Goal: Navigation & Orientation: Find specific page/section

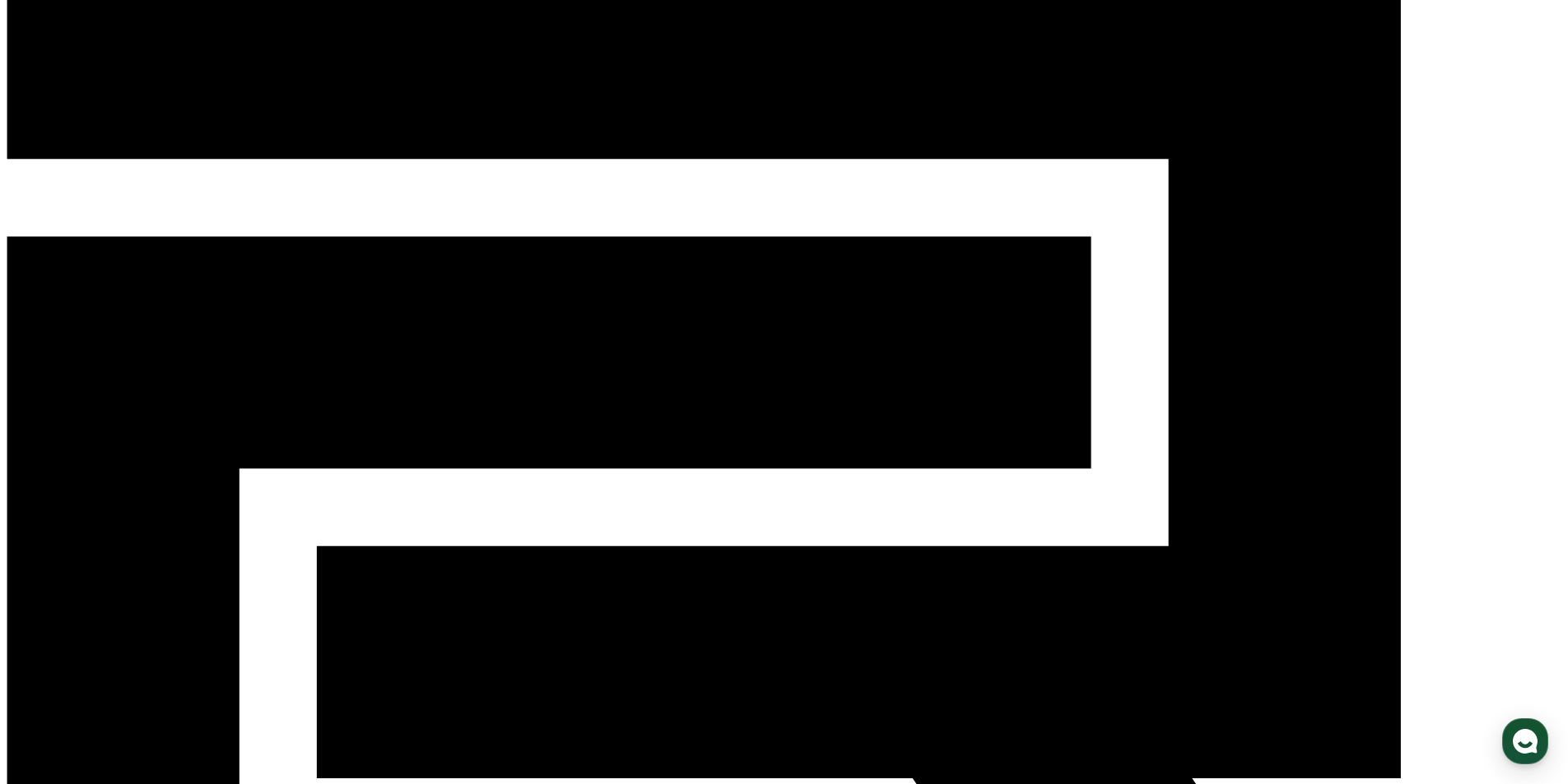
scroll to position [83, 0]
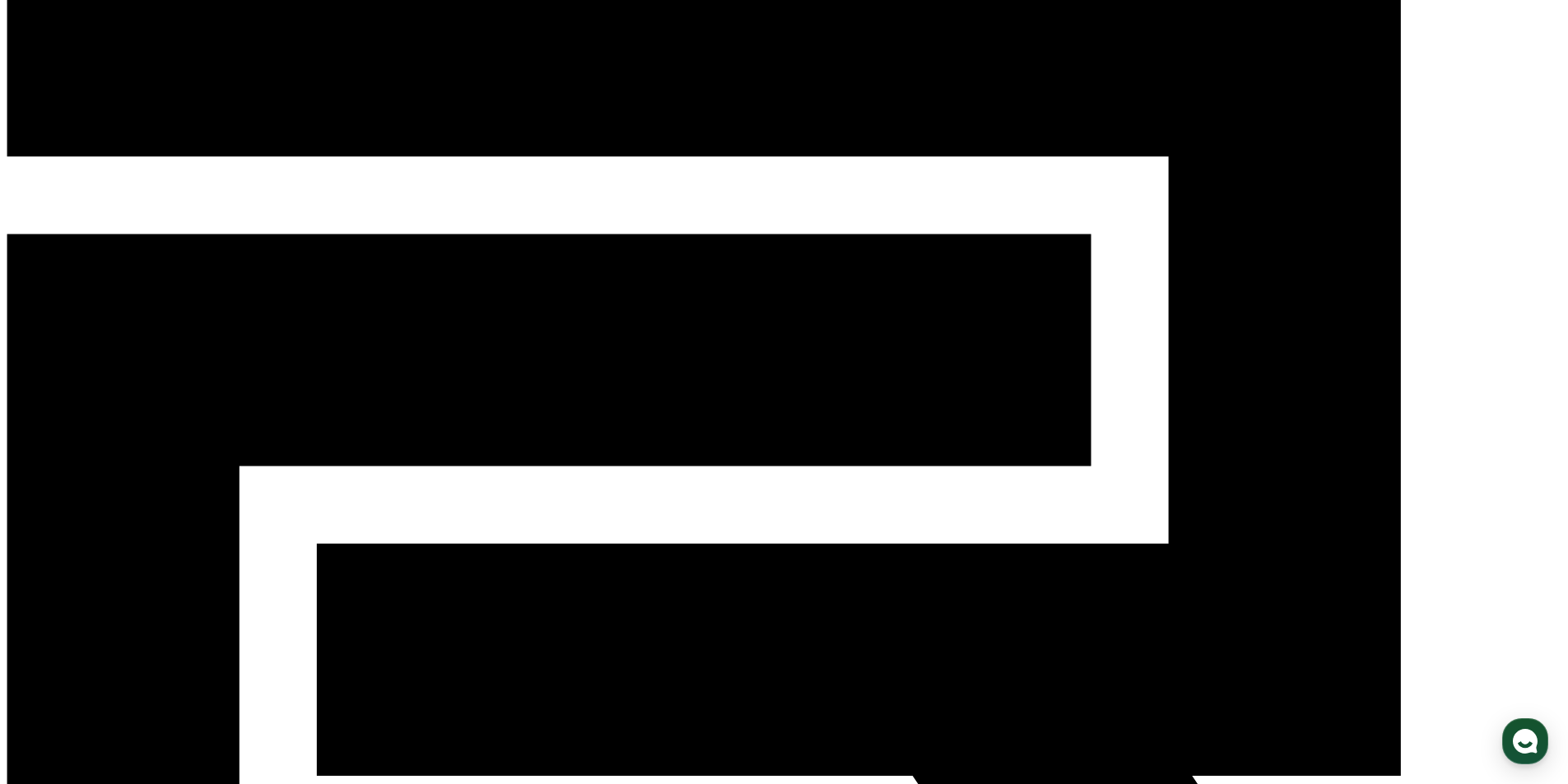
drag, startPoint x: 570, startPoint y: 317, endPoint x: 1039, endPoint y: 339, distance: 469.5
drag, startPoint x: 569, startPoint y: 317, endPoint x: 1171, endPoint y: 335, distance: 602.3
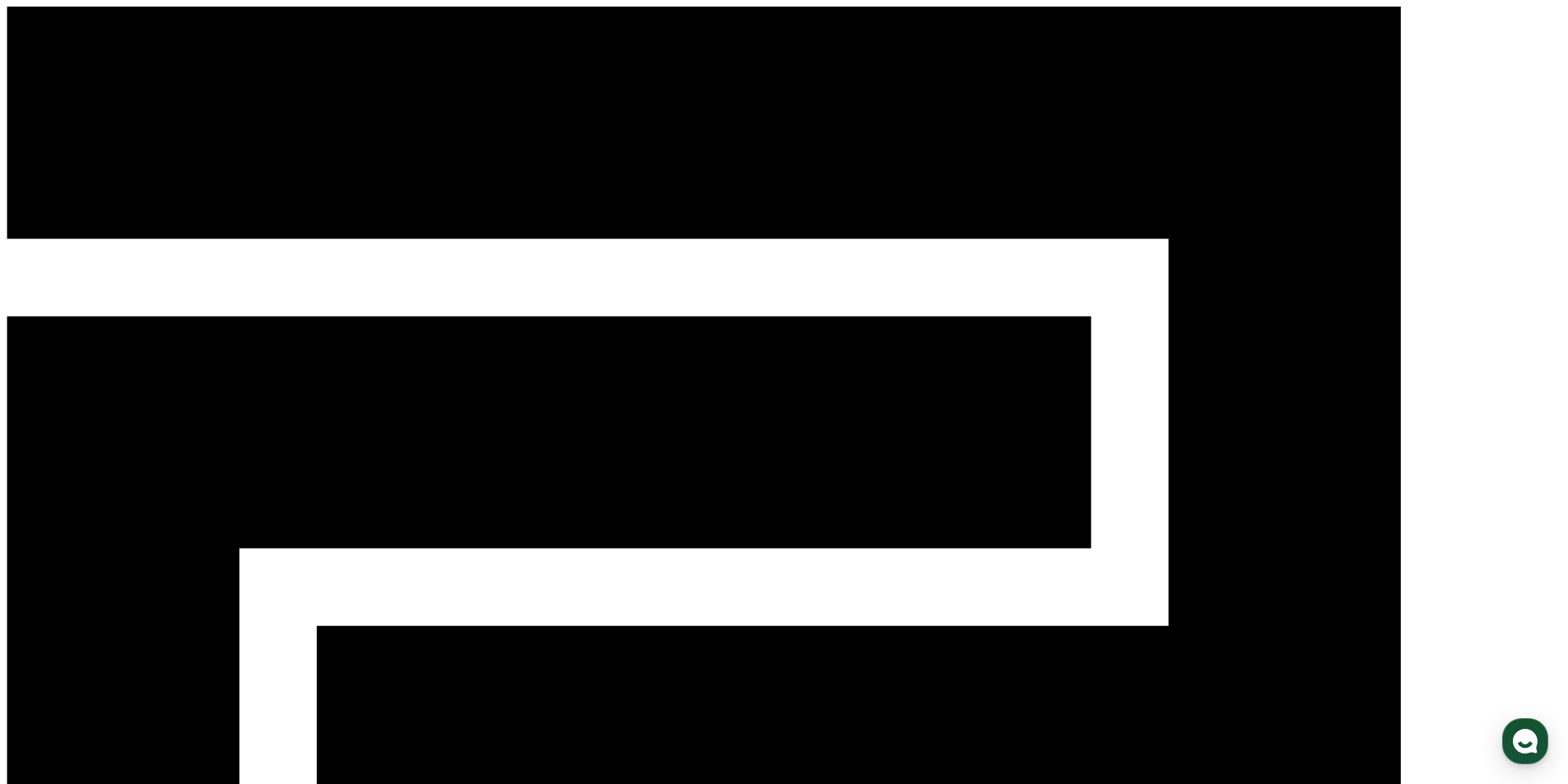
select select "**********"
